Goal: Transaction & Acquisition: Subscribe to service/newsletter

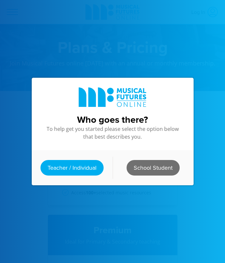
click at [140, 167] on link "School Student" at bounding box center [153, 168] width 53 height 16
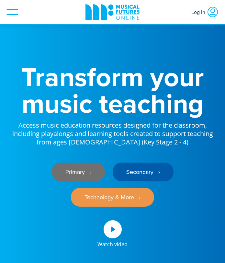
click at [92, 176] on link "Primary ‎‏‏‎ ‎ ›" at bounding box center [78, 172] width 53 height 19
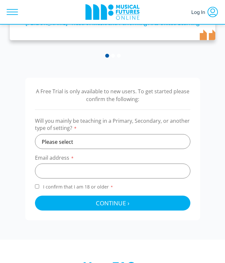
scroll to position [242, 0]
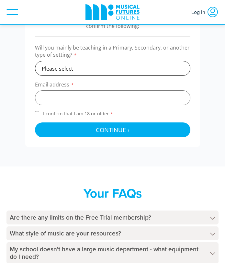
click at [116, 64] on select "Please select Primary Secondary Other" at bounding box center [113, 68] width 156 height 15
select select "primary"
click at [35, 61] on select "Please select Primary Secondary Other" at bounding box center [113, 68] width 156 height 15
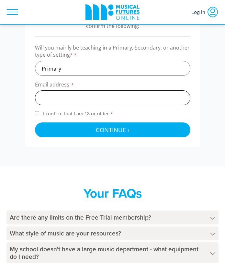
click at [71, 93] on input "email" at bounding box center [113, 98] width 156 height 15
type input "22605189@micstudent.mic.ul.ie"
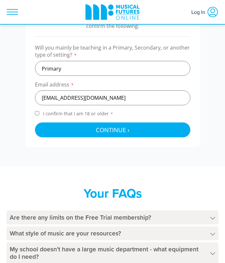
click at [35, 112] on input "I confirm that I am 18 or older *" at bounding box center [37, 113] width 4 height 4
checkbox input "true"
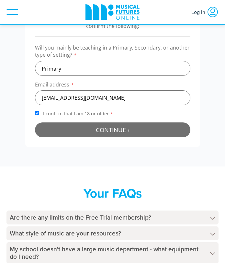
click at [52, 131] on button "Continue › Checking your details..." at bounding box center [113, 130] width 156 height 15
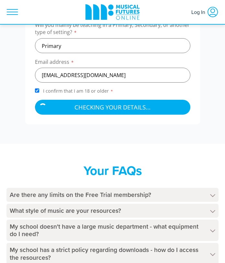
scroll to position [272, 0]
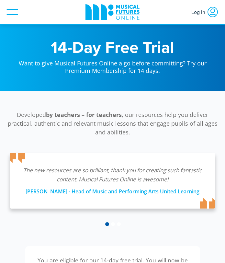
scroll to position [221, 0]
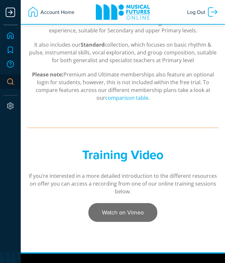
scroll to position [29, 0]
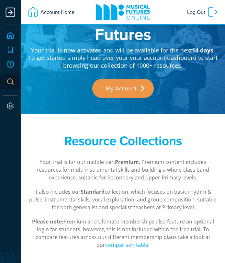
click at [11, 35] on link "Home" at bounding box center [10, 36] width 14 height 14
